Goal: Navigation & Orientation: Find specific page/section

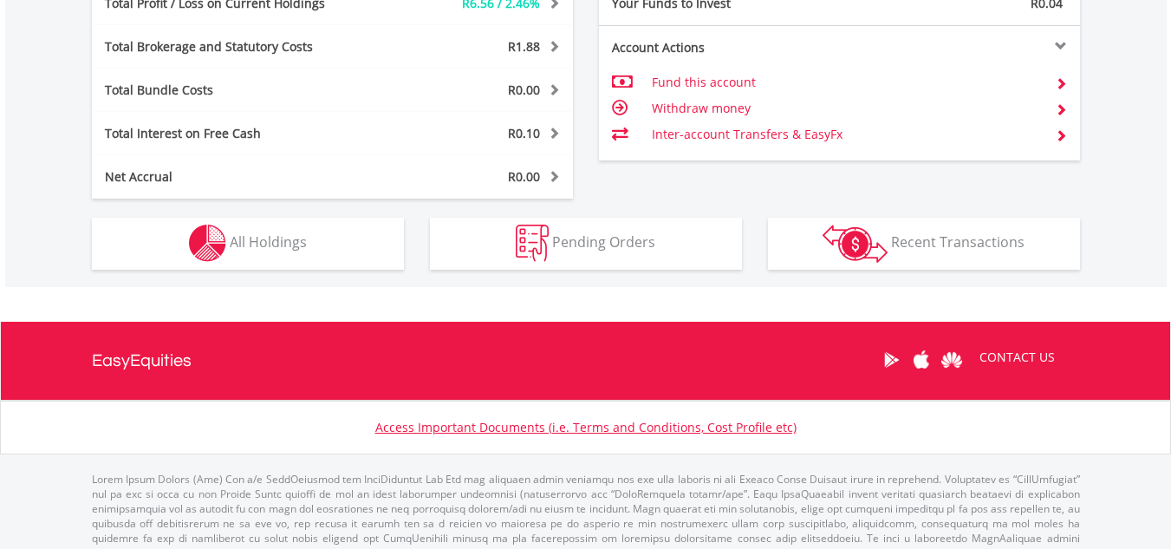
scroll to position [166, 329]
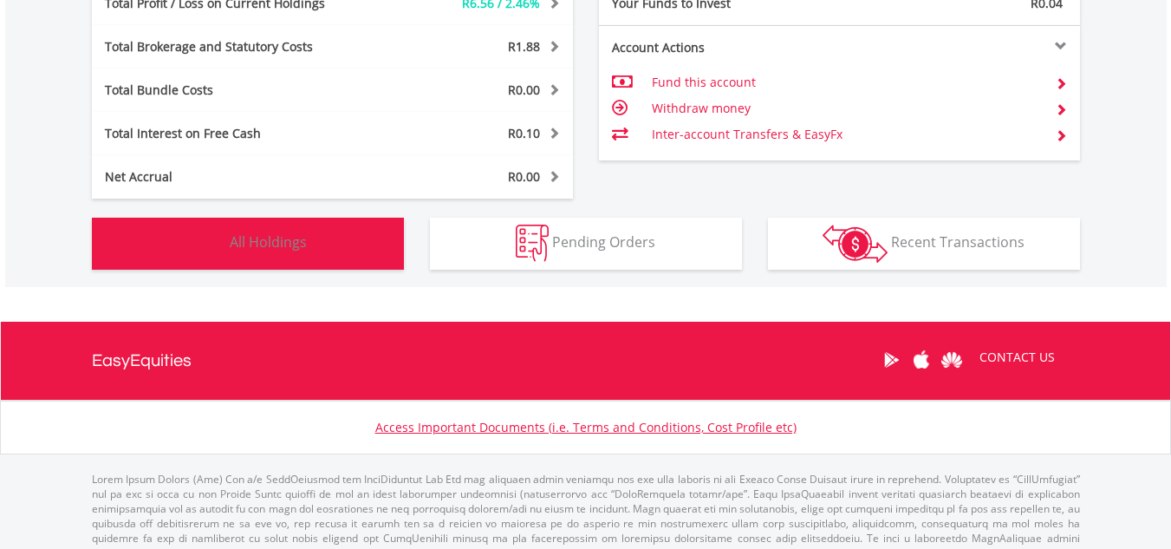
click at [271, 237] on span "All Holdings" at bounding box center [268, 241] width 77 height 19
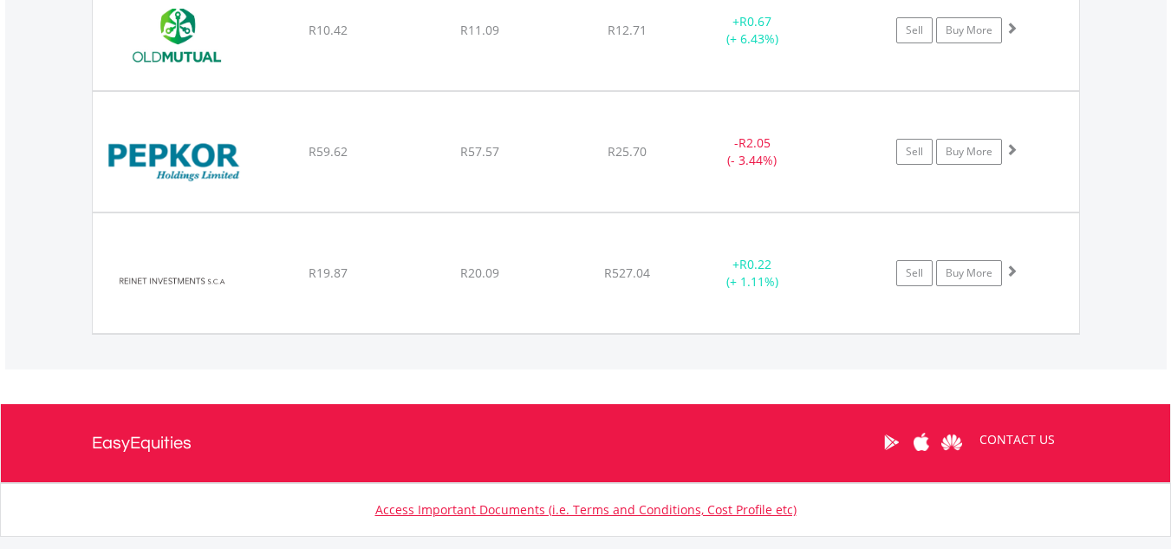
scroll to position [2117, 0]
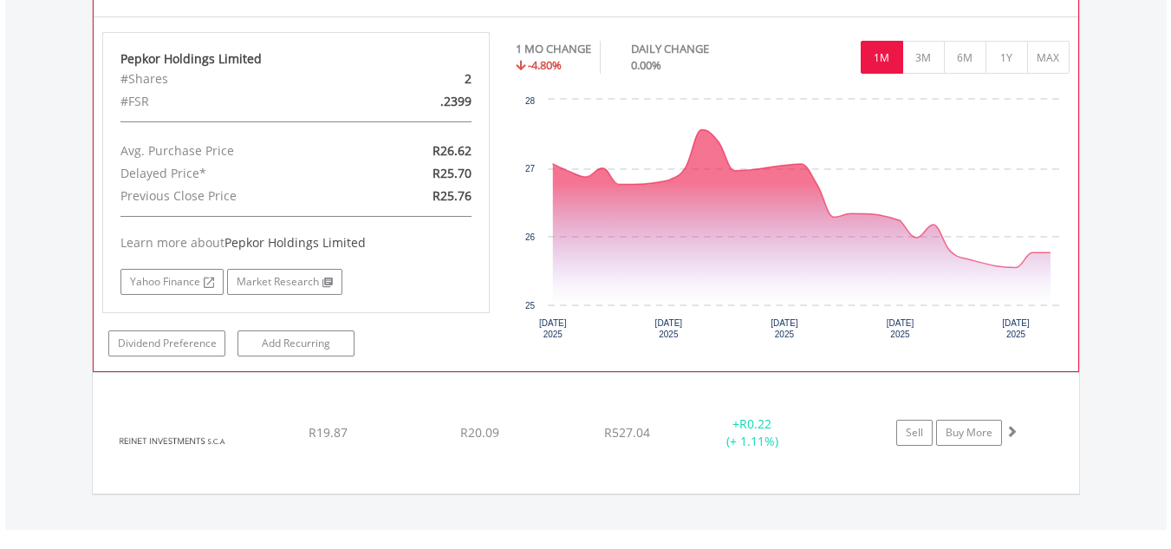
scroll to position [2377, 0]
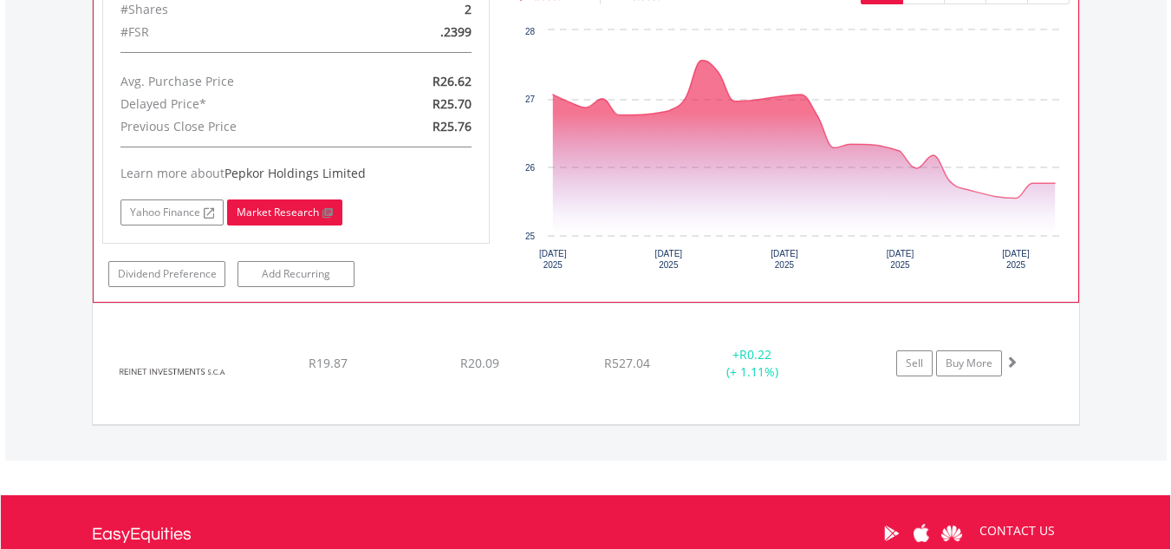
click at [287, 209] on link "Market Research" at bounding box center [284, 212] width 115 height 26
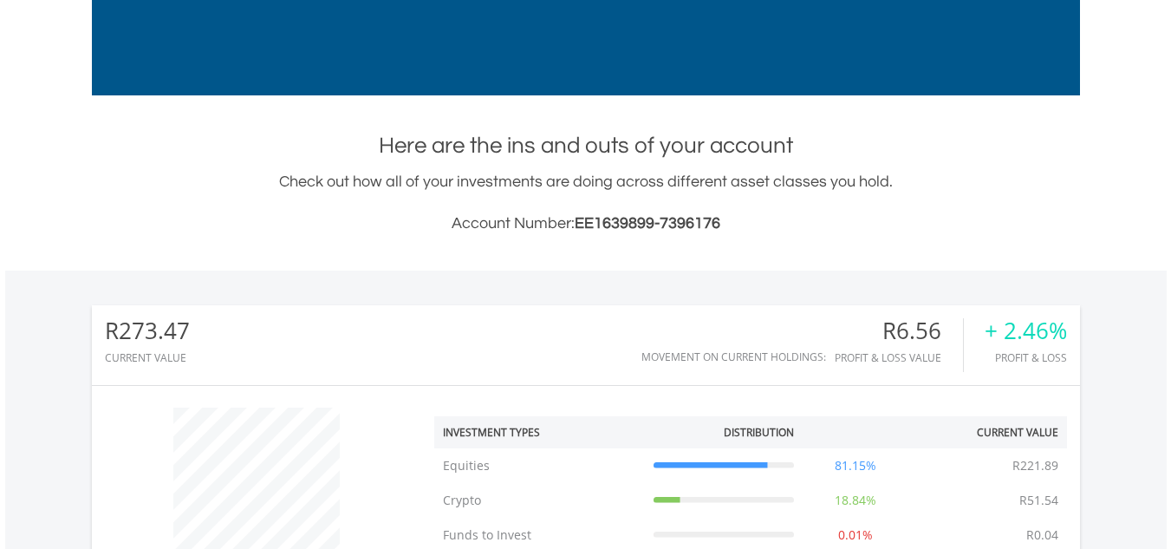
scroll to position [0, 0]
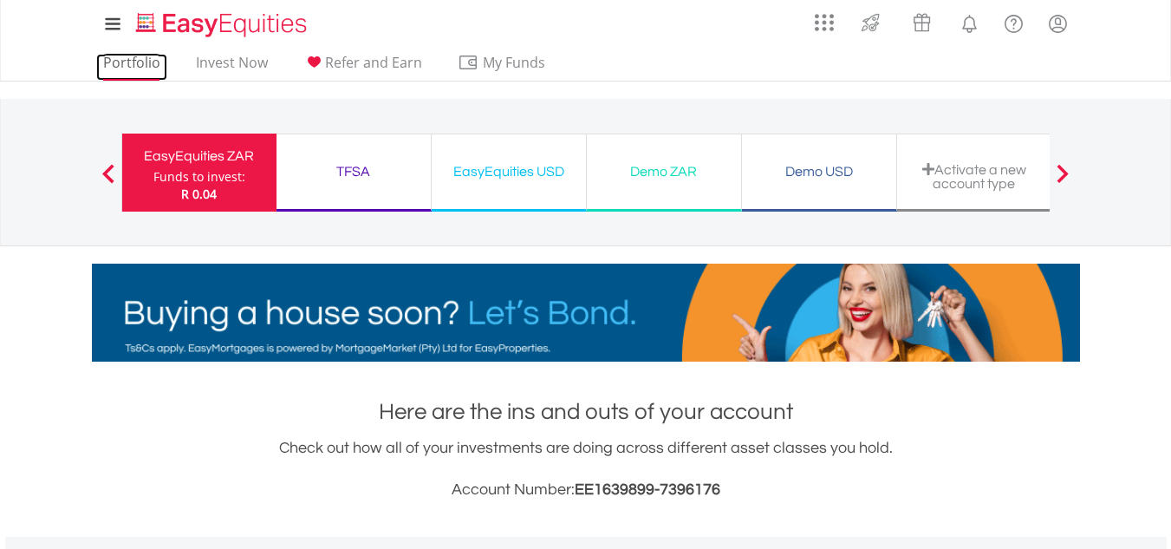
click at [136, 62] on link "Portfolio" at bounding box center [131, 67] width 71 height 27
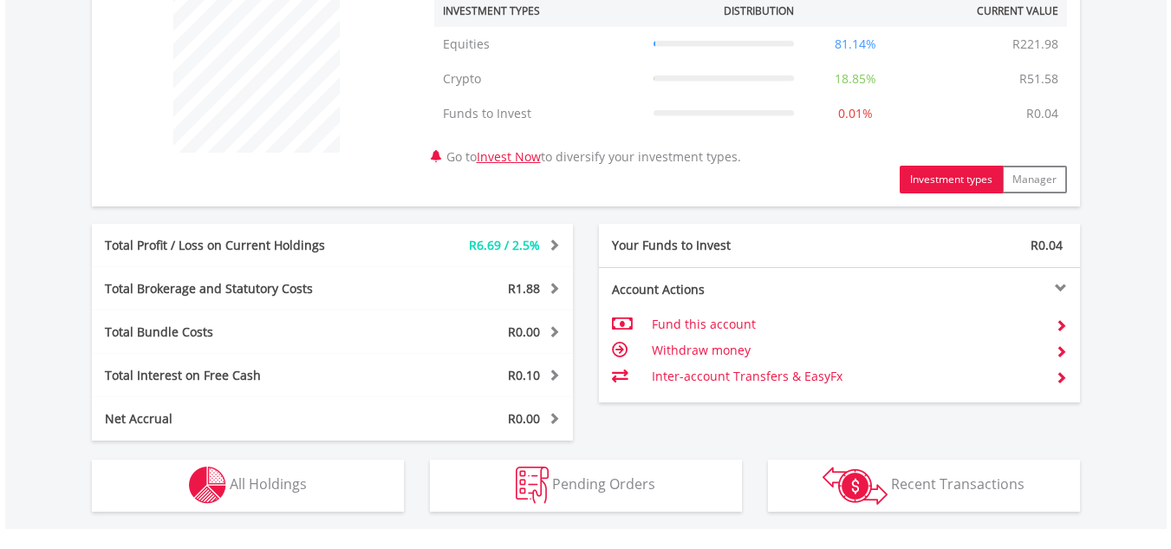
scroll to position [769, 0]
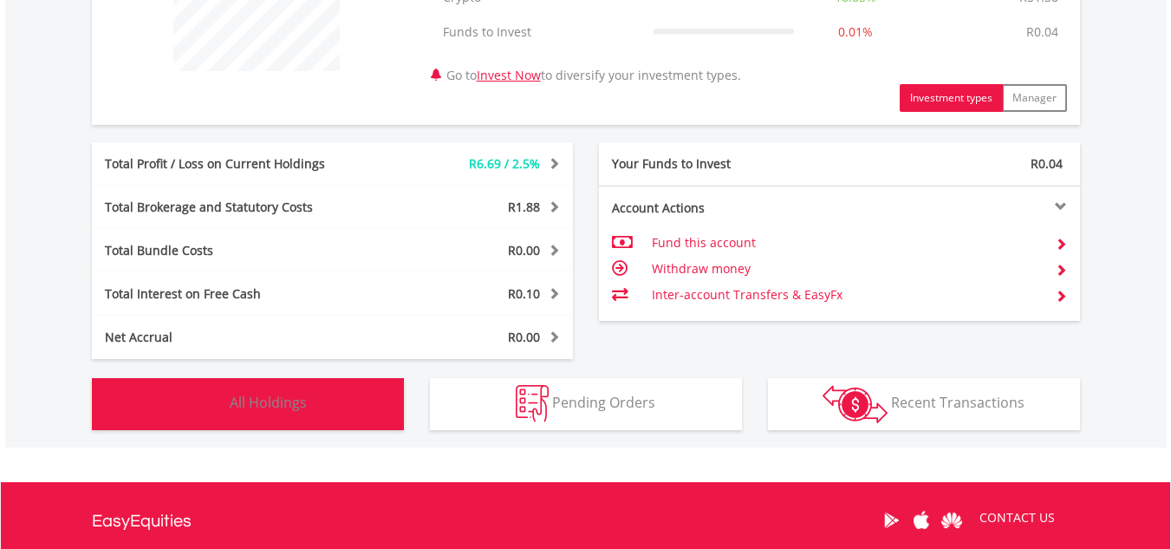
click at [258, 398] on span "All Holdings" at bounding box center [268, 402] width 77 height 19
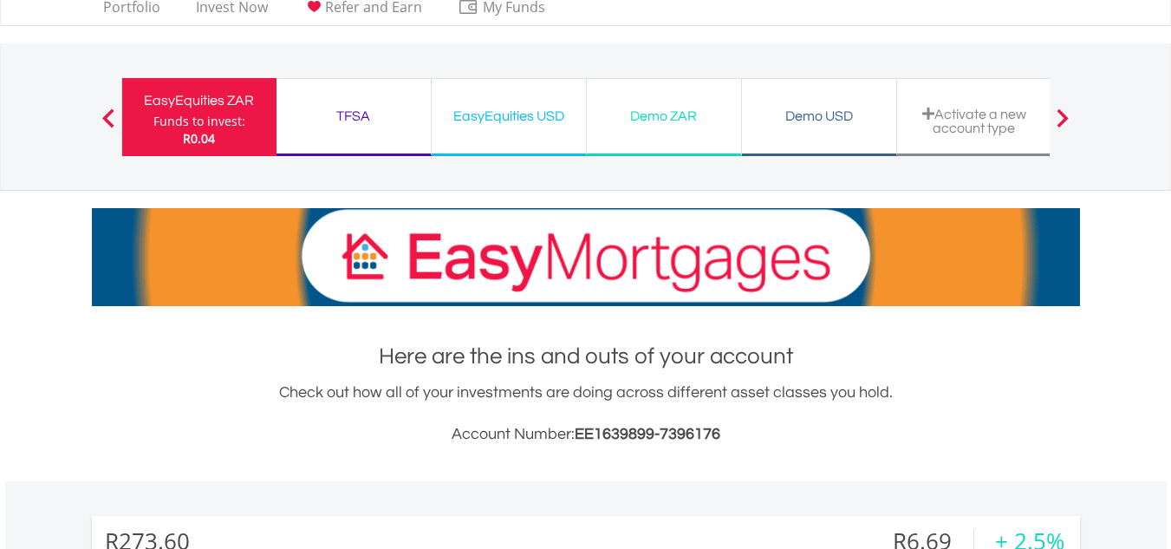
scroll to position [37, 0]
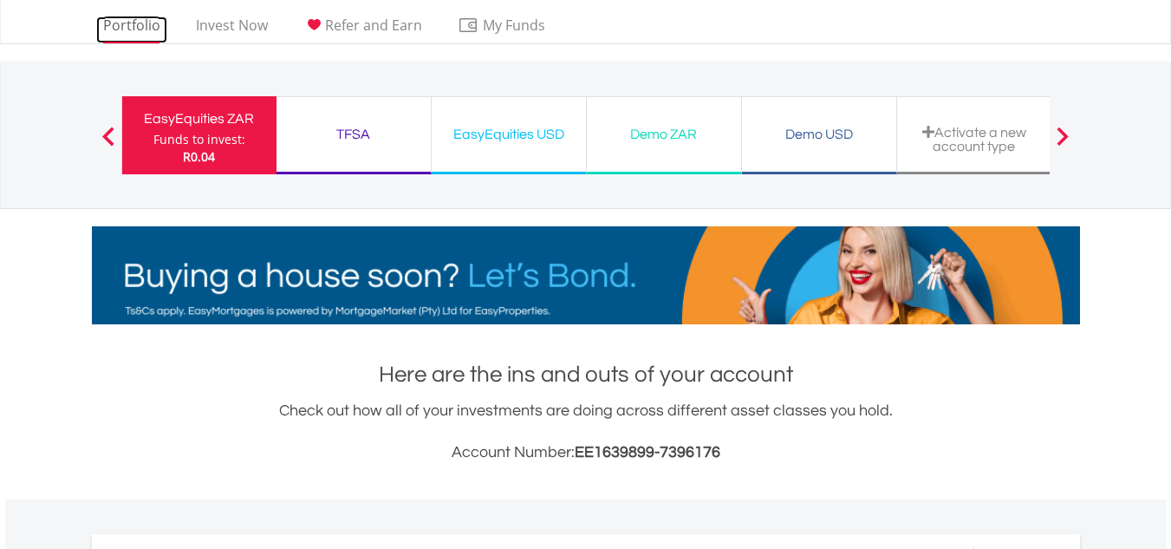
click at [135, 29] on link "Portfolio" at bounding box center [131, 29] width 71 height 27
